Goal: Navigation & Orientation: Understand site structure

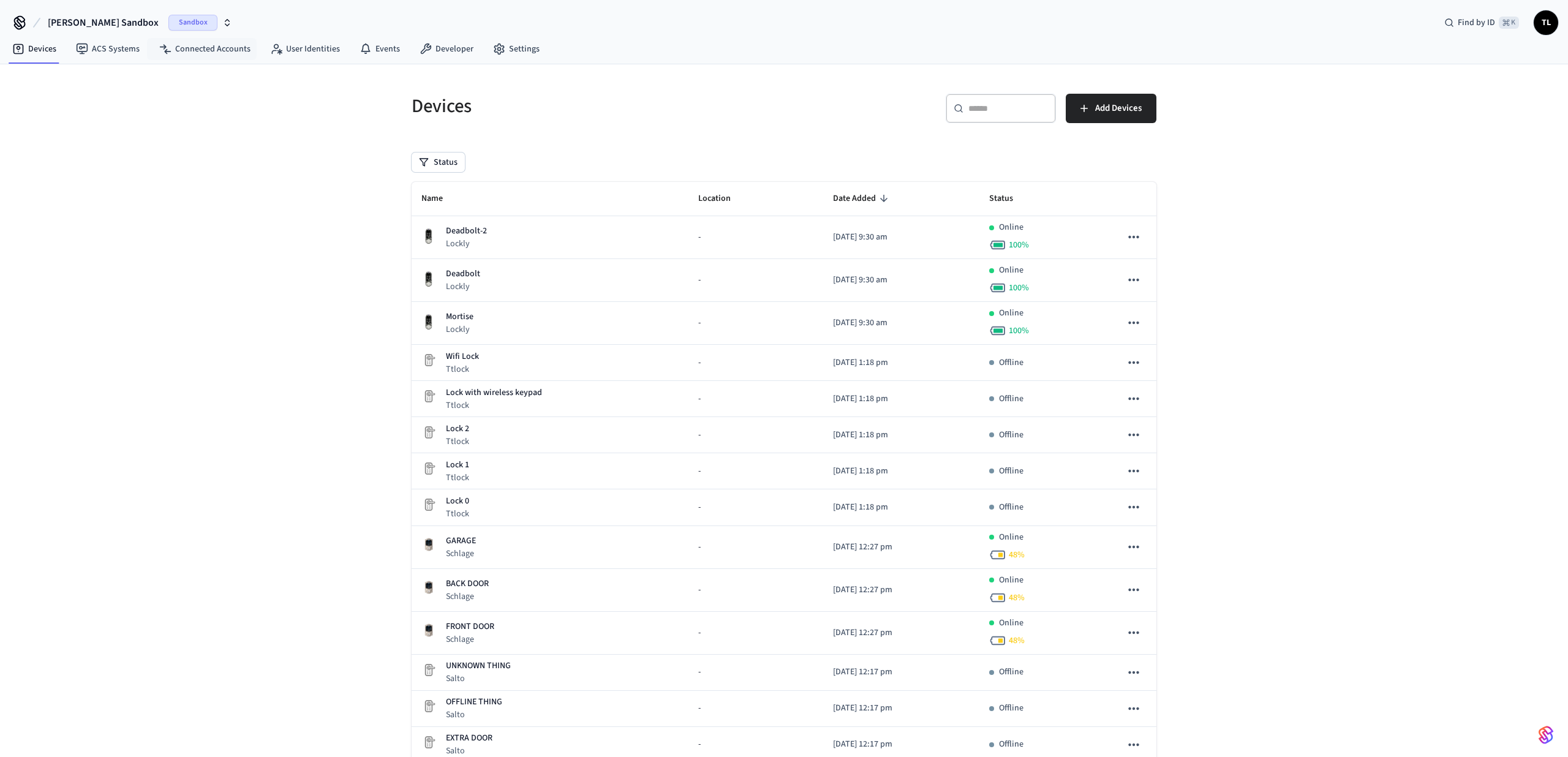
click at [168, 24] on span "Sandbox" at bounding box center [192, 22] width 49 height 16
click at [154, 71] on span "Production" at bounding box center [163, 78] width 49 height 16
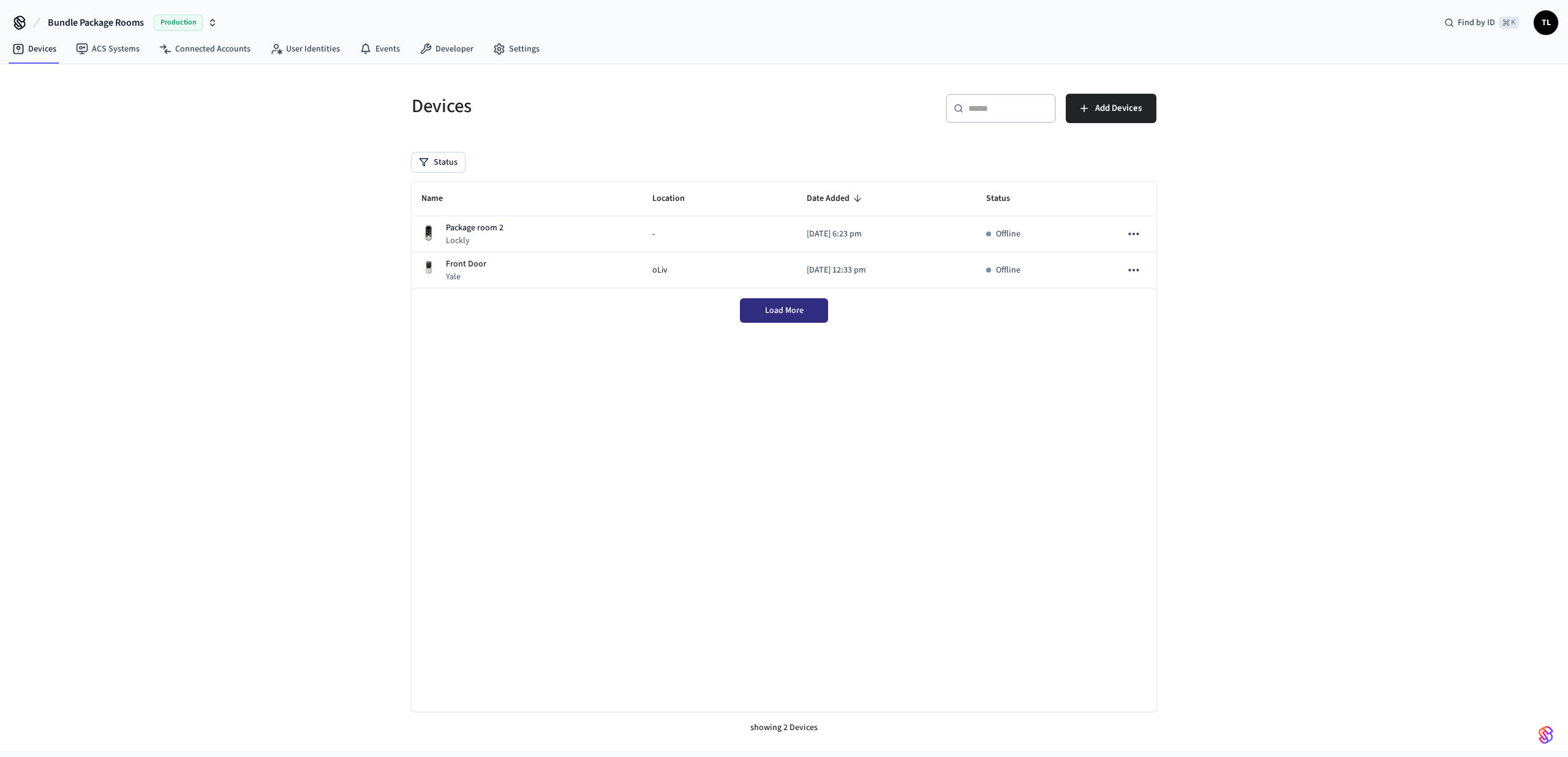
click at [767, 300] on button "Load More" at bounding box center [784, 310] width 88 height 25
click at [123, 50] on link "ACS Systems" at bounding box center [108, 49] width 84 height 22
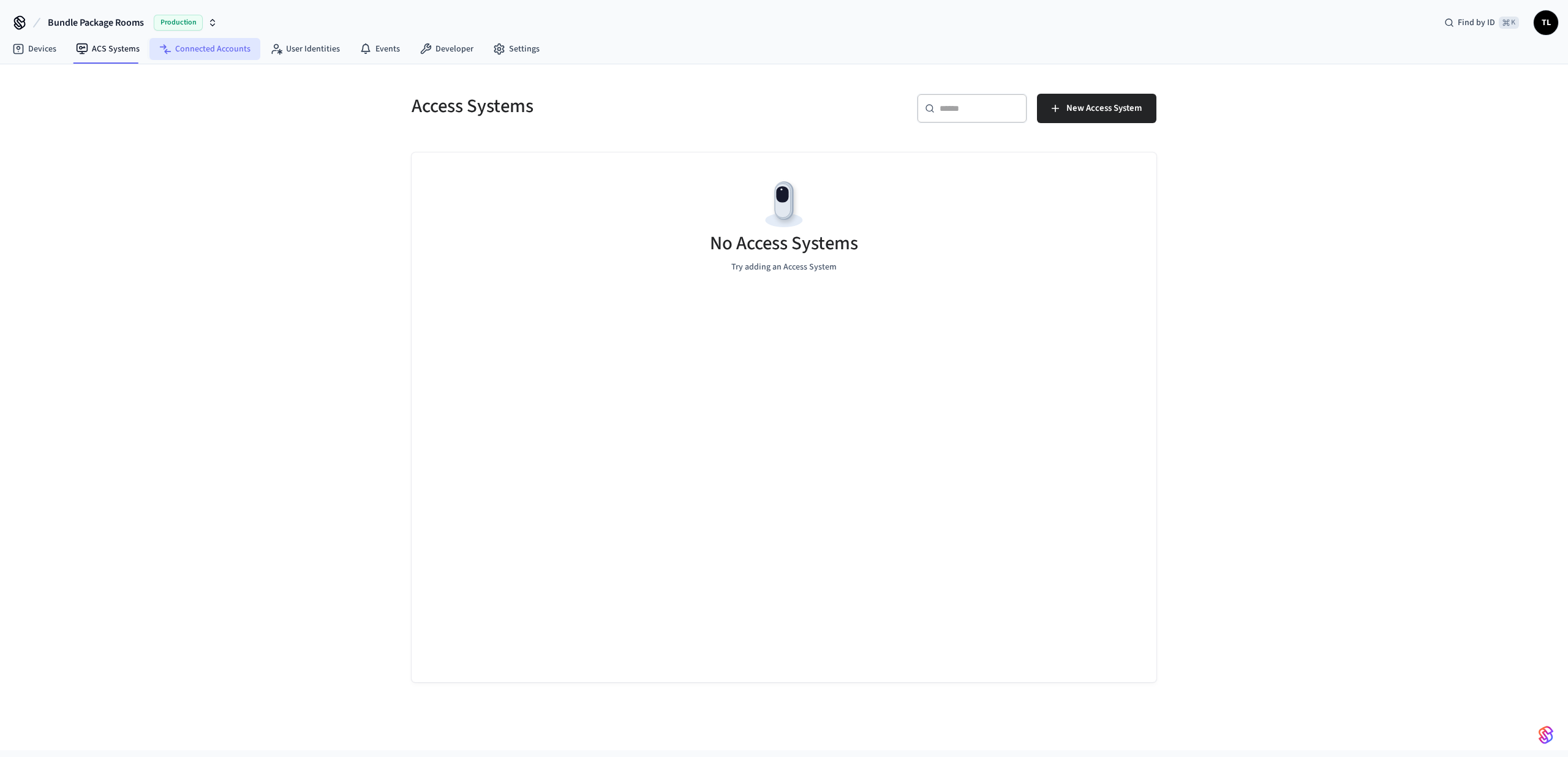
click at [206, 51] on link "Connected Accounts" at bounding box center [204, 49] width 111 height 22
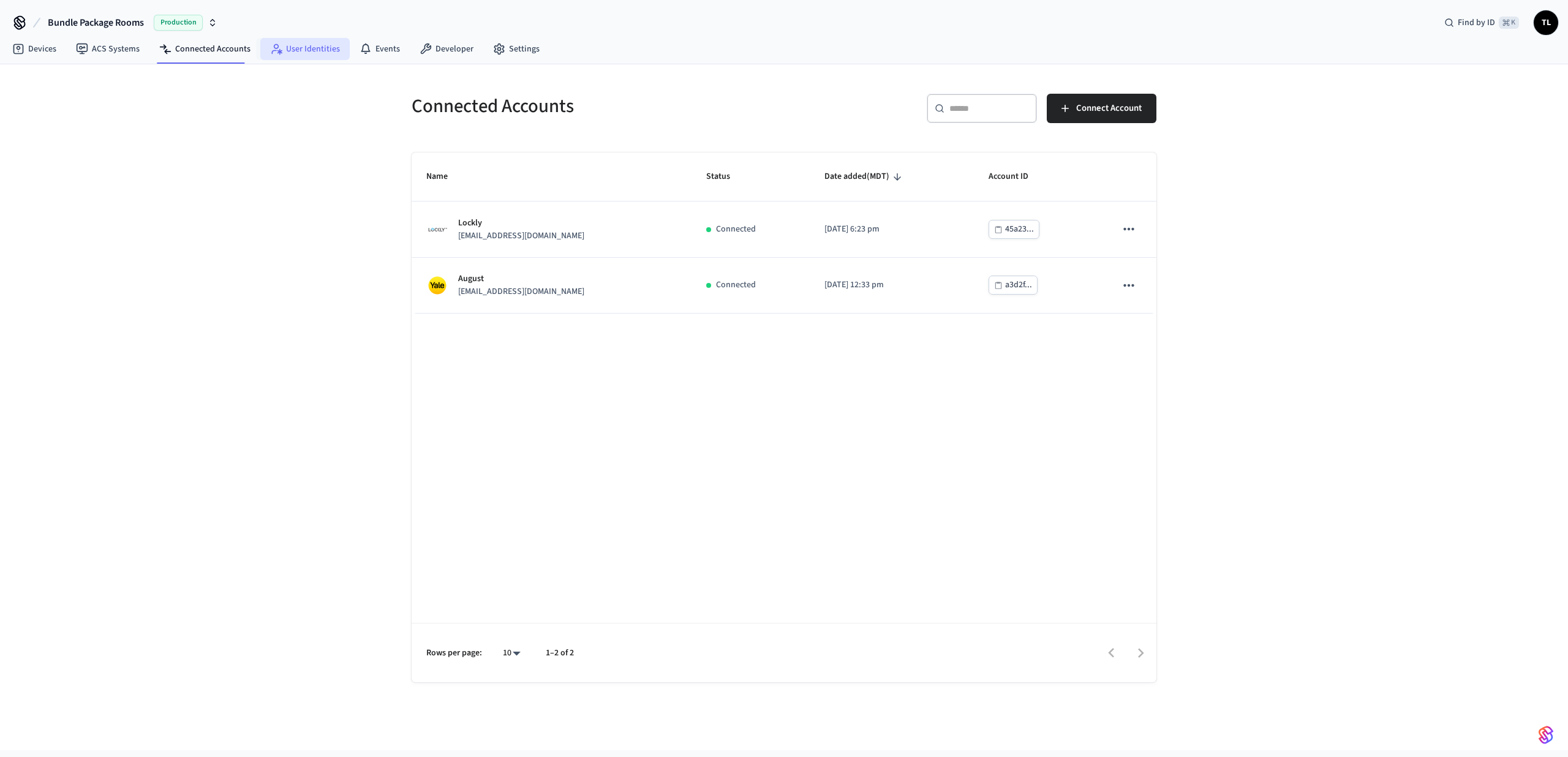
click at [323, 49] on link "User Identities" at bounding box center [304, 49] width 89 height 22
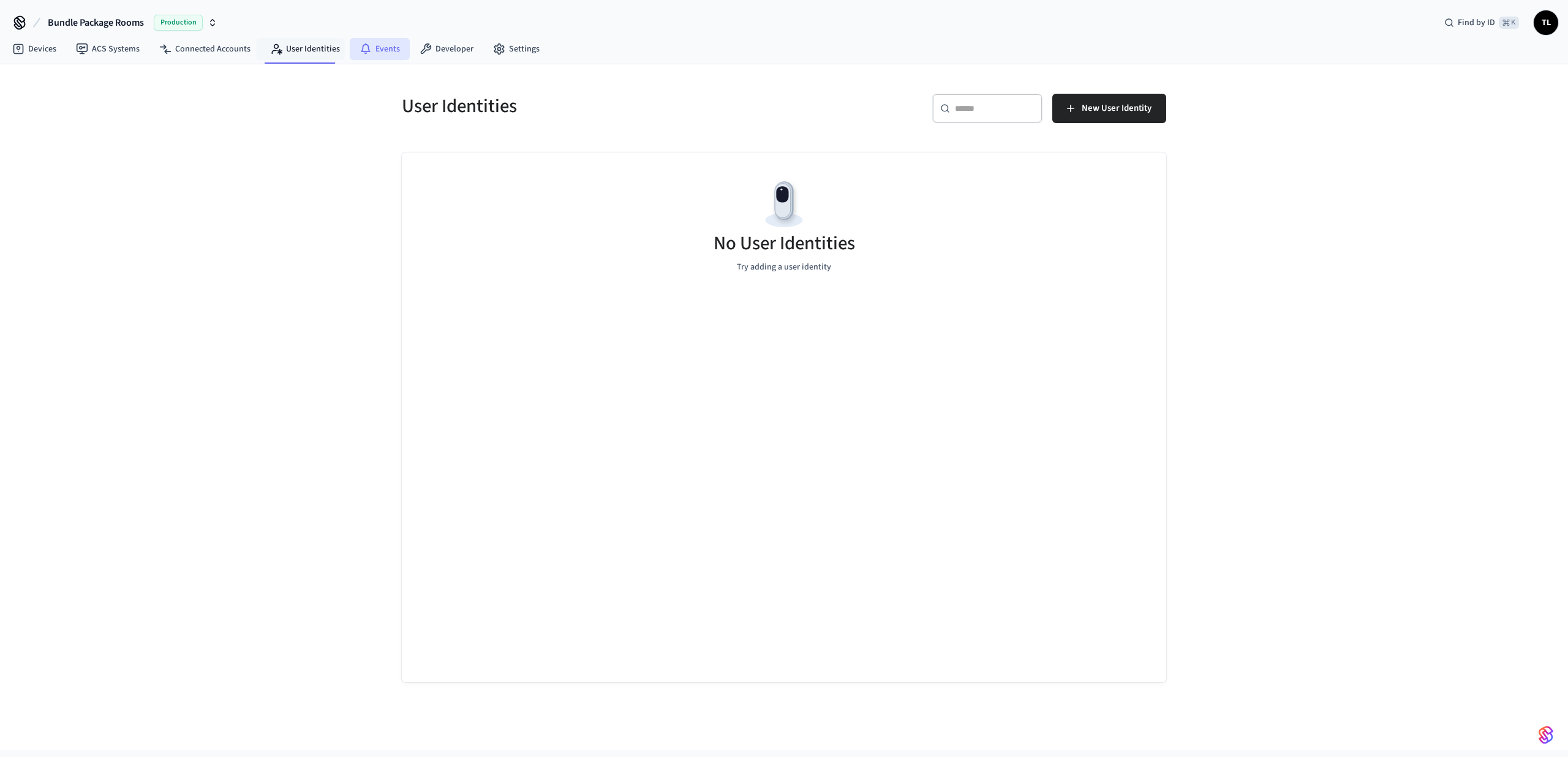
click at [381, 49] on link "Events" at bounding box center [379, 49] width 60 height 22
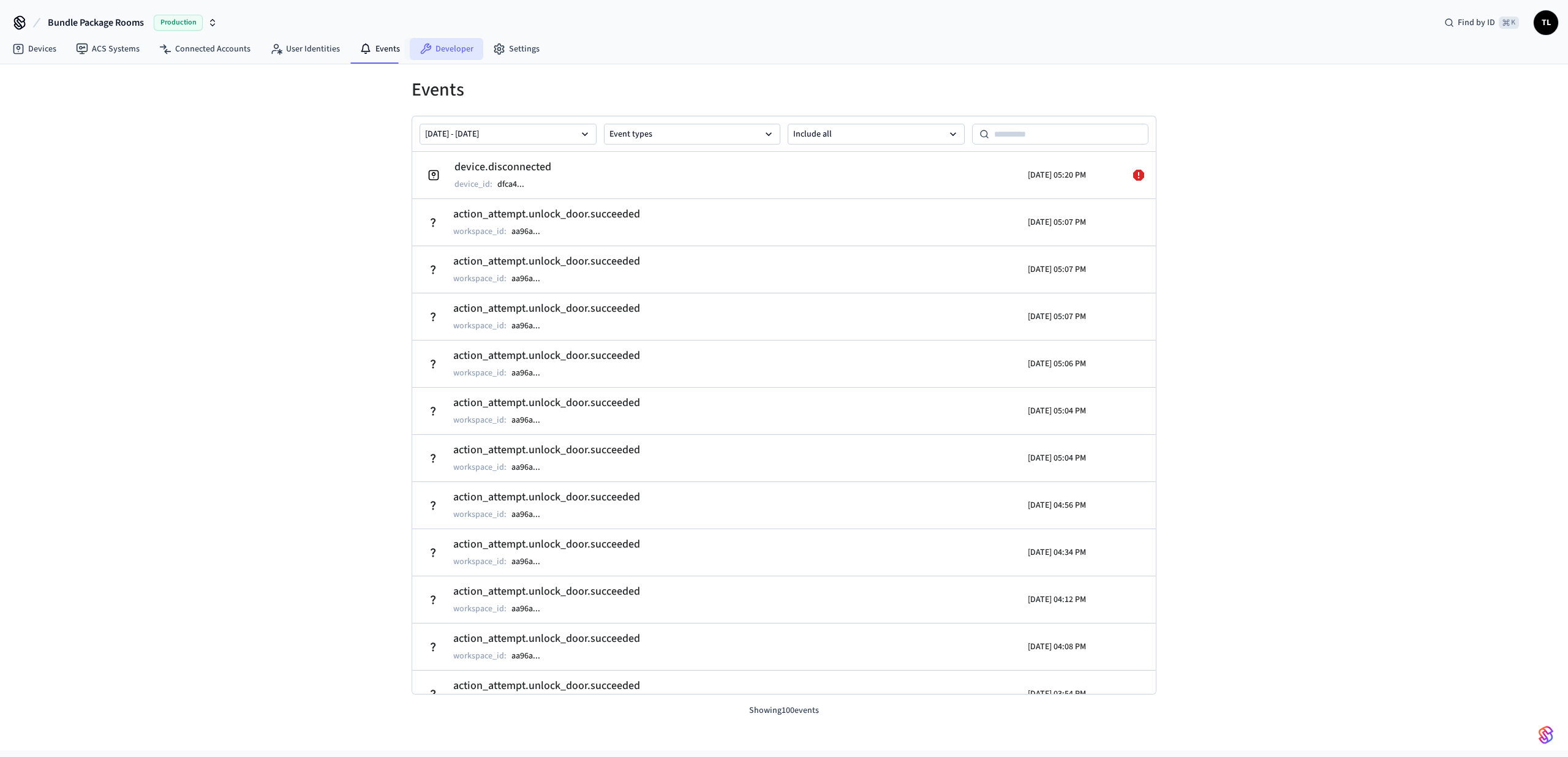
click at [441, 49] on link "Developer" at bounding box center [446, 49] width 73 height 22
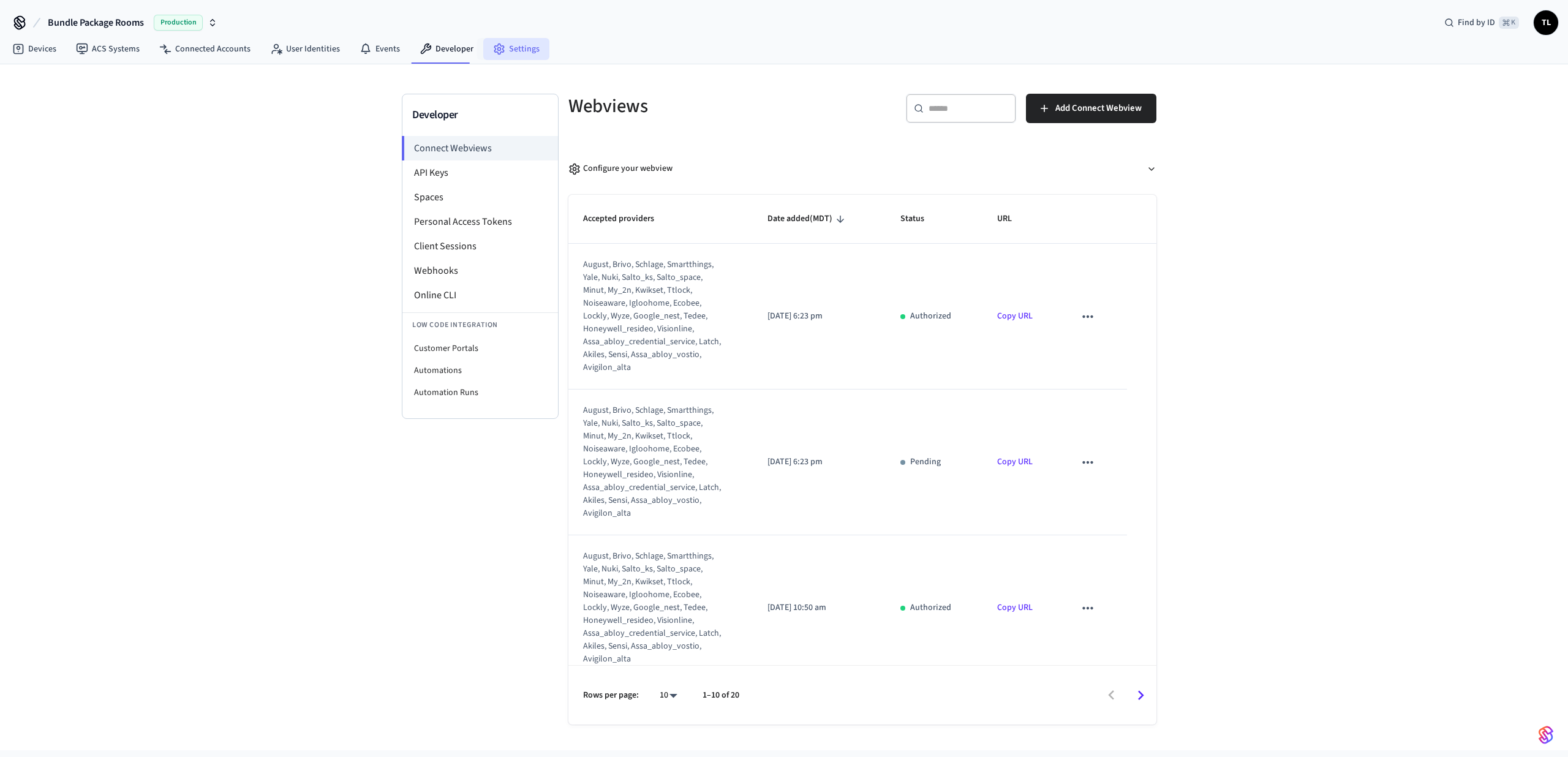
click at [503, 52] on link "Settings" at bounding box center [516, 49] width 66 height 22
